Goal: Navigation & Orientation: Find specific page/section

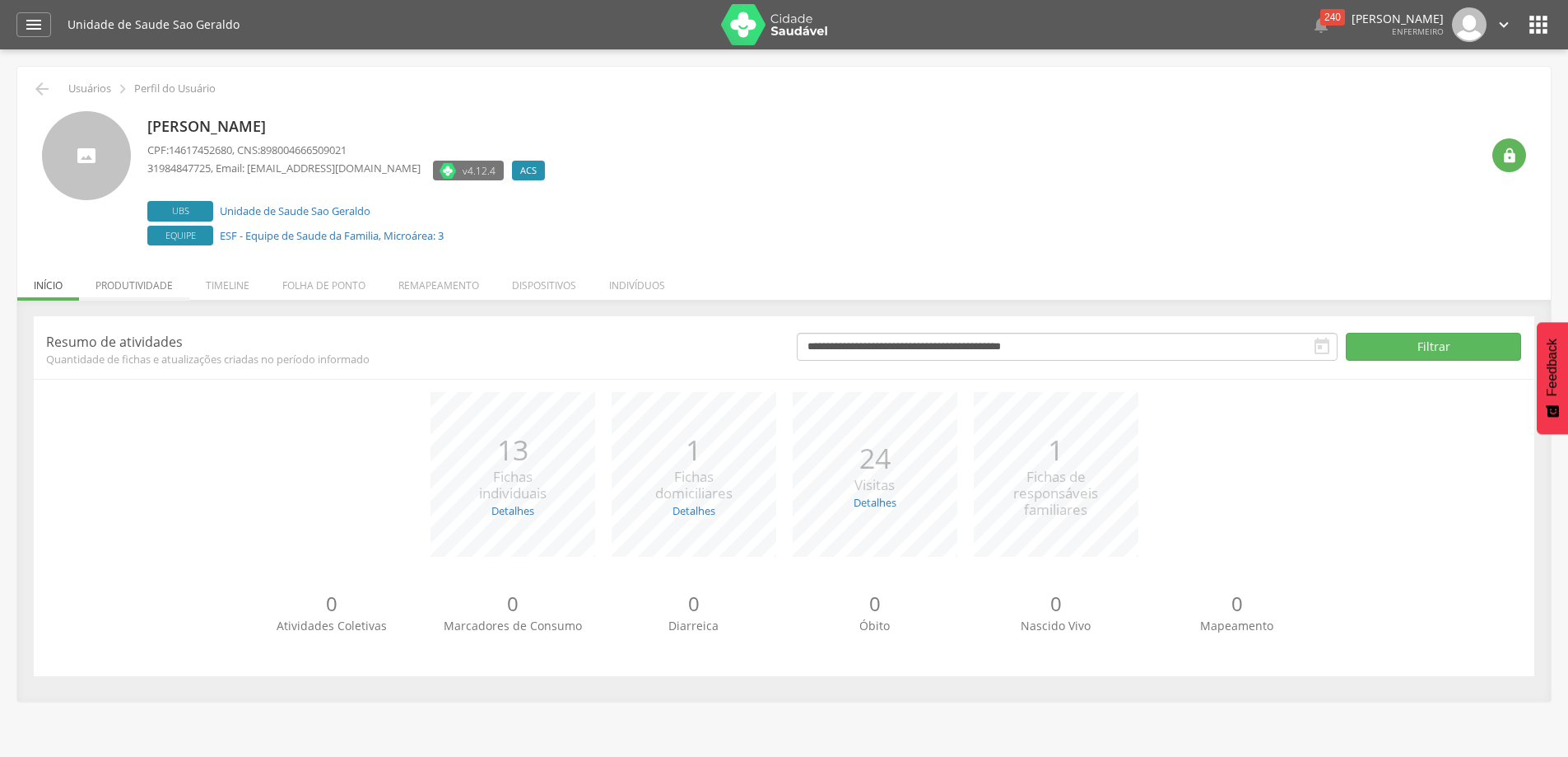
click at [150, 290] on li "Produtividade" at bounding box center [134, 281] width 110 height 39
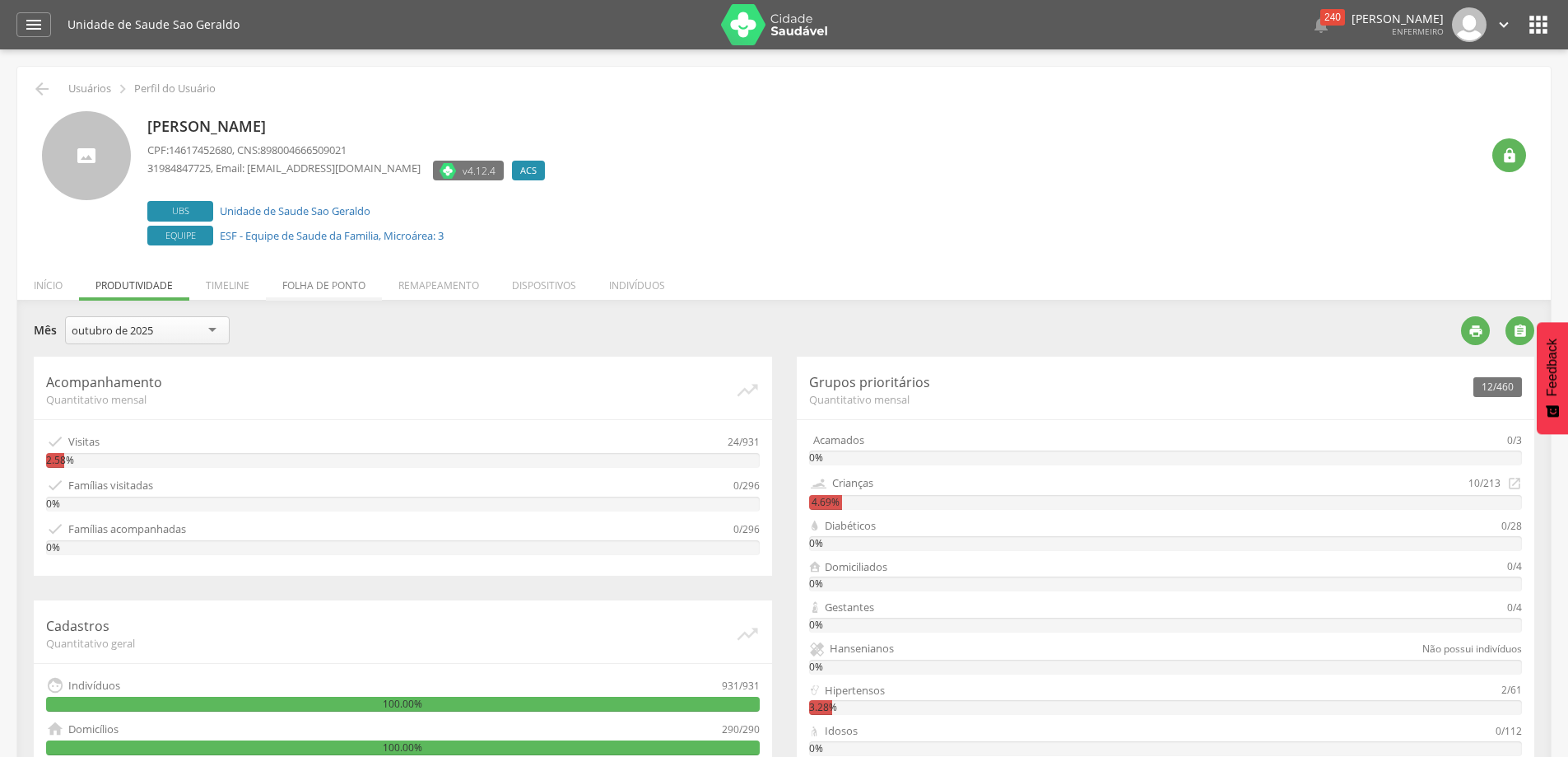
click at [308, 289] on li "Folha de ponto" at bounding box center [324, 281] width 116 height 39
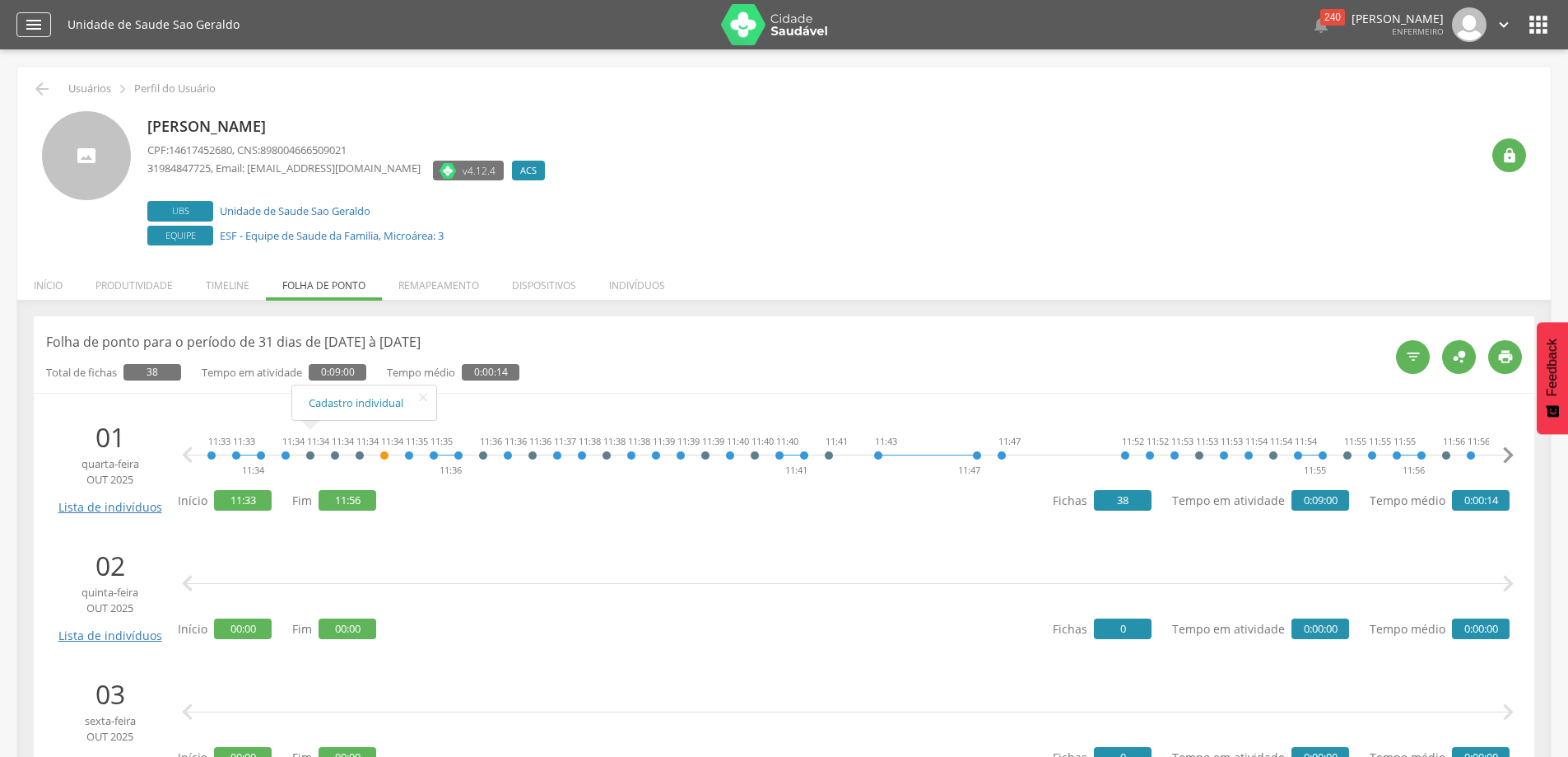
click at [41, 29] on icon "" at bounding box center [33, 25] width 20 height 20
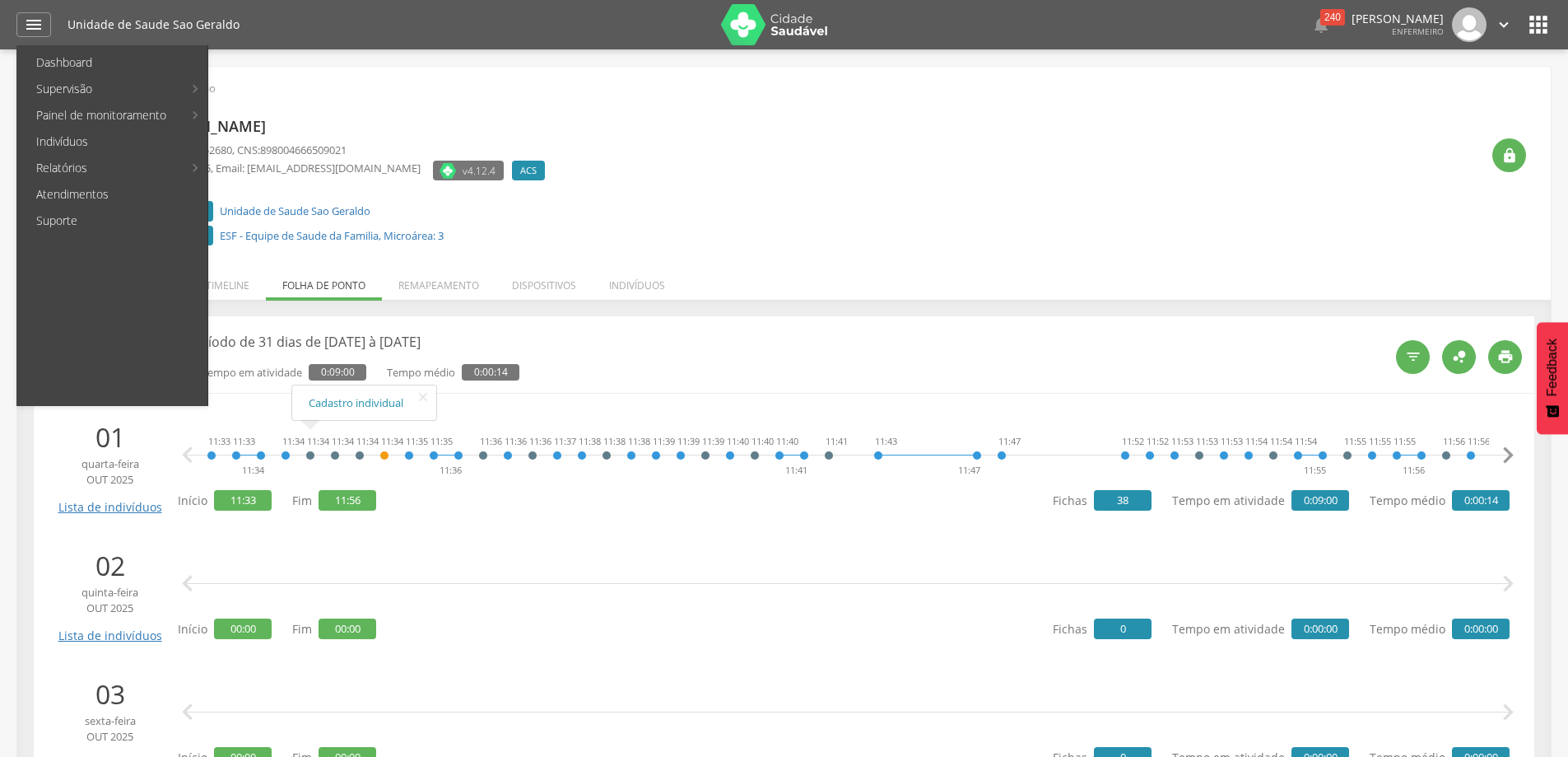
click at [637, 210] on div "[PERSON_NAME] CPF: 14617452680 , CNS: 898004666509021 31984847725 , Email: [EMA…" at bounding box center [814, 180] width 1333 height 138
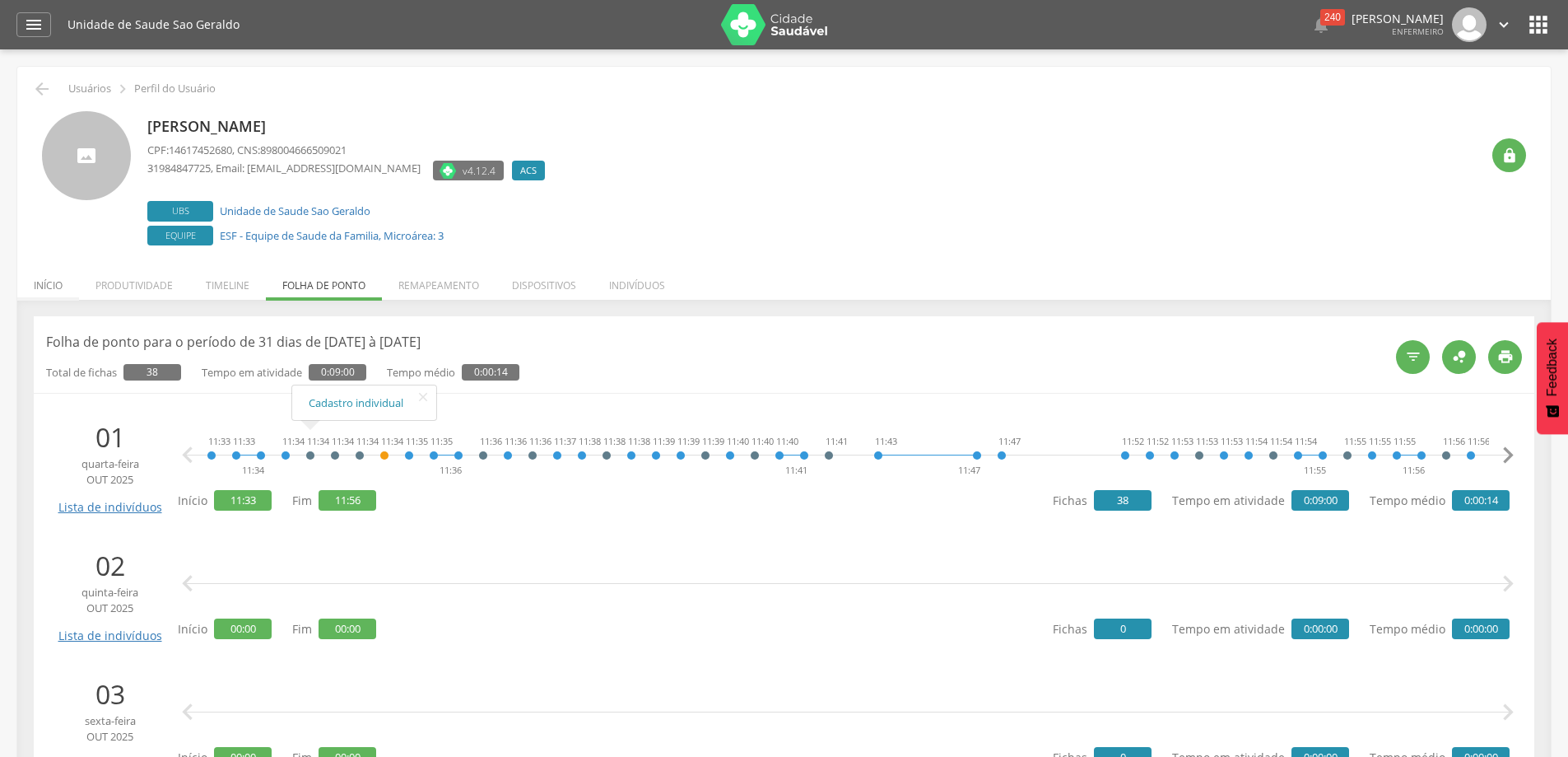
click at [51, 284] on li "Início" at bounding box center [48, 281] width 62 height 39
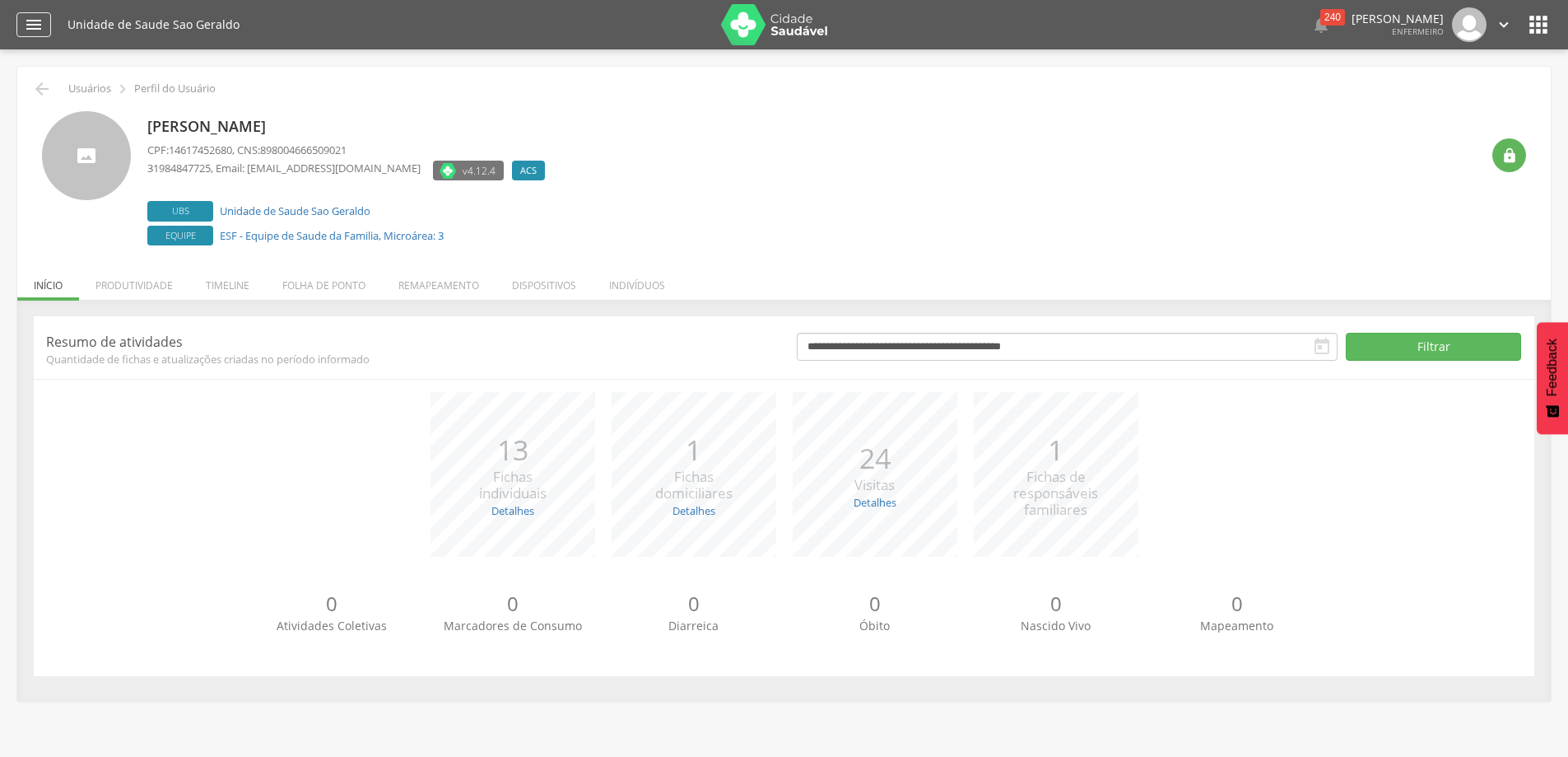
click at [39, 28] on icon "" at bounding box center [33, 25] width 20 height 20
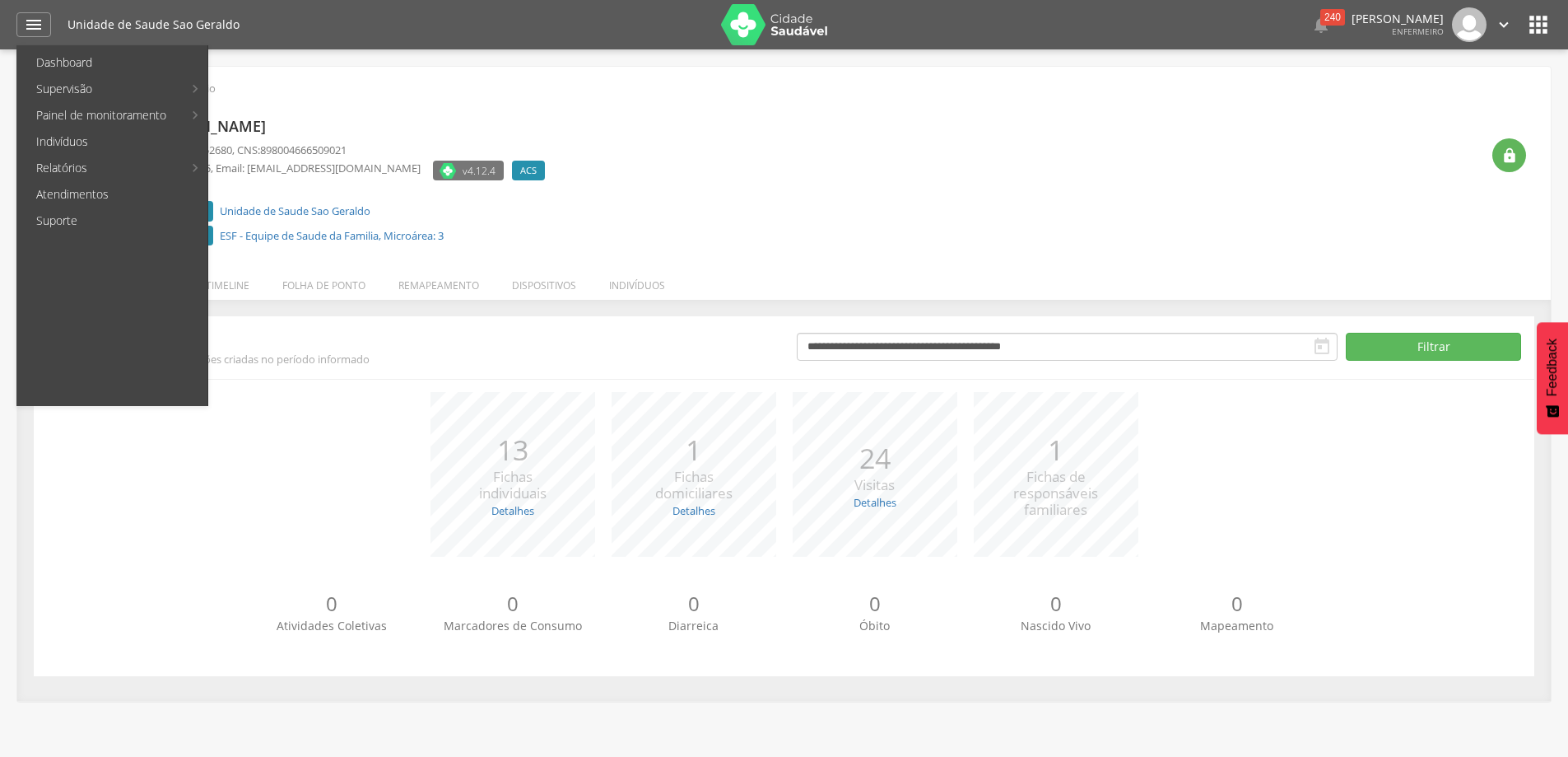
click at [414, 95] on div " Usuários  Perfil do Usuário" at bounding box center [784, 88] width 1509 height 20
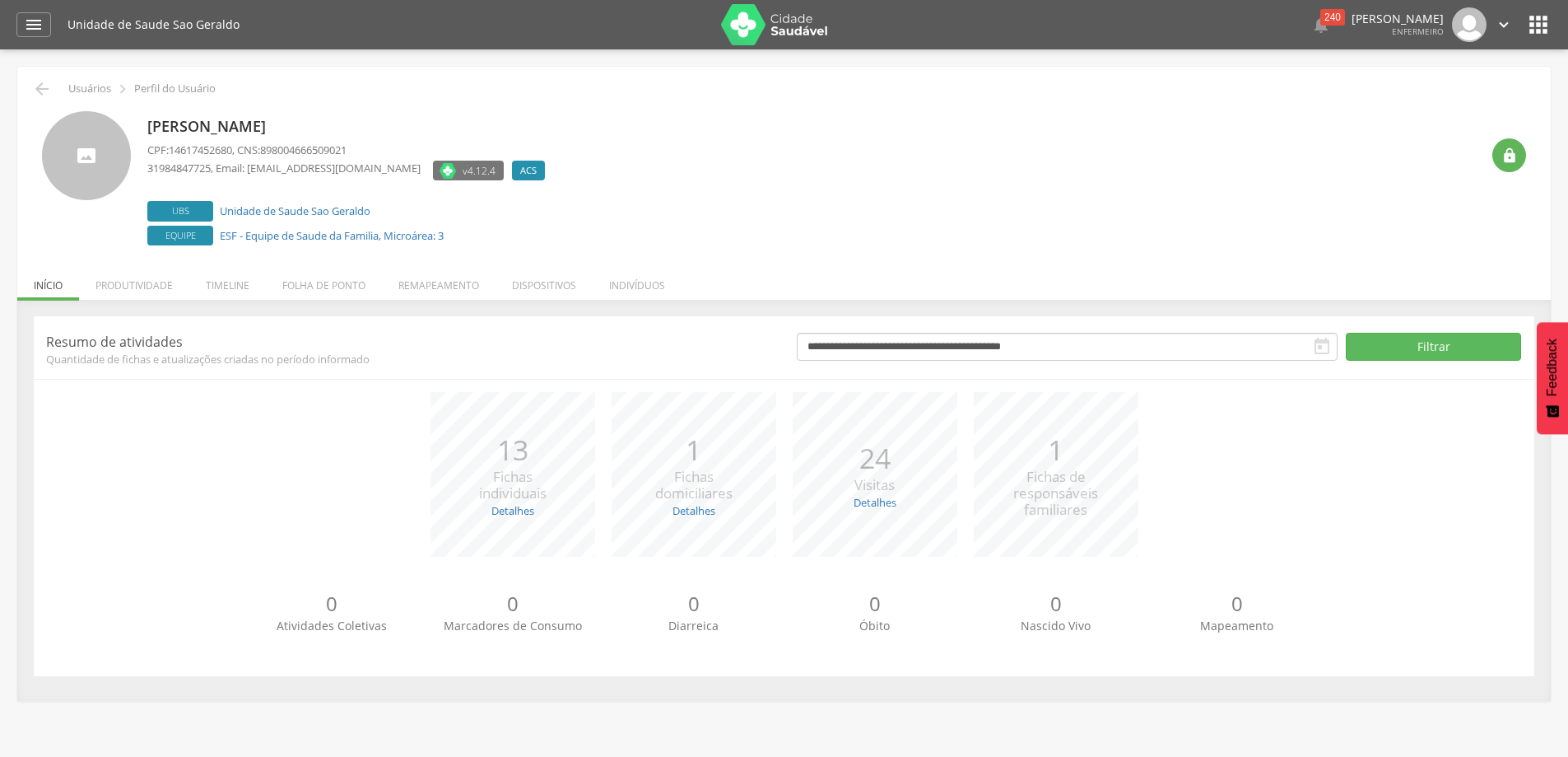
drag, startPoint x: 230, startPoint y: 9, endPoint x: 195, endPoint y: 449, distance: 441.4
click at [195, 449] on div "*** 13 Fichas individuais Detalhes Novas: 0 Atualizadas: 13 *** 1 Fichas domici…" at bounding box center [784, 482] width 1476 height 181
click at [40, 94] on icon "" at bounding box center [42, 88] width 20 height 20
